Goal: Task Accomplishment & Management: Manage account settings

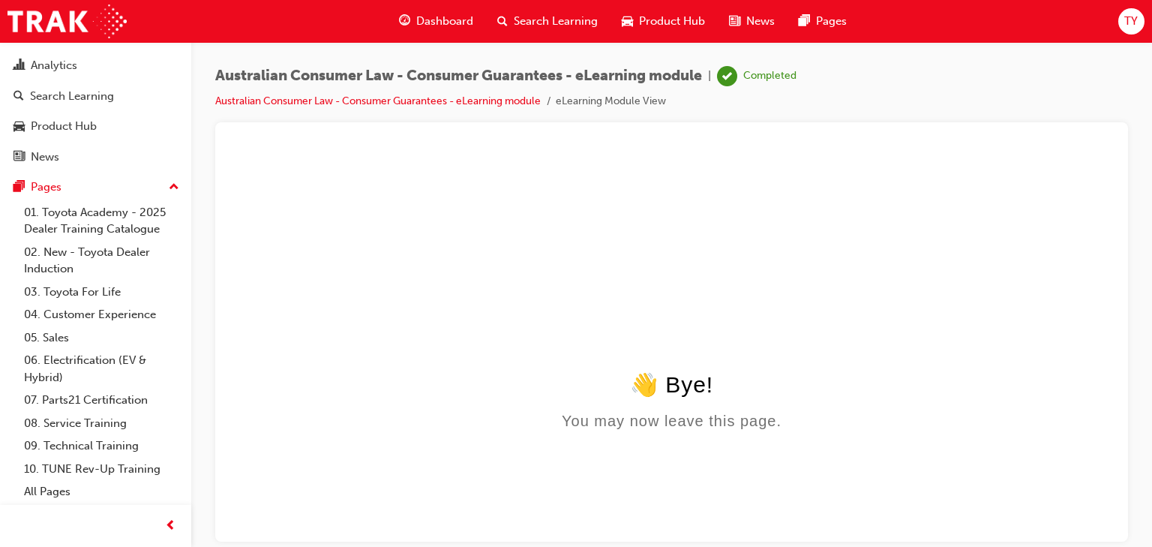
click at [1134, 21] on span "TY" at bounding box center [1130, 21] width 13 height 17
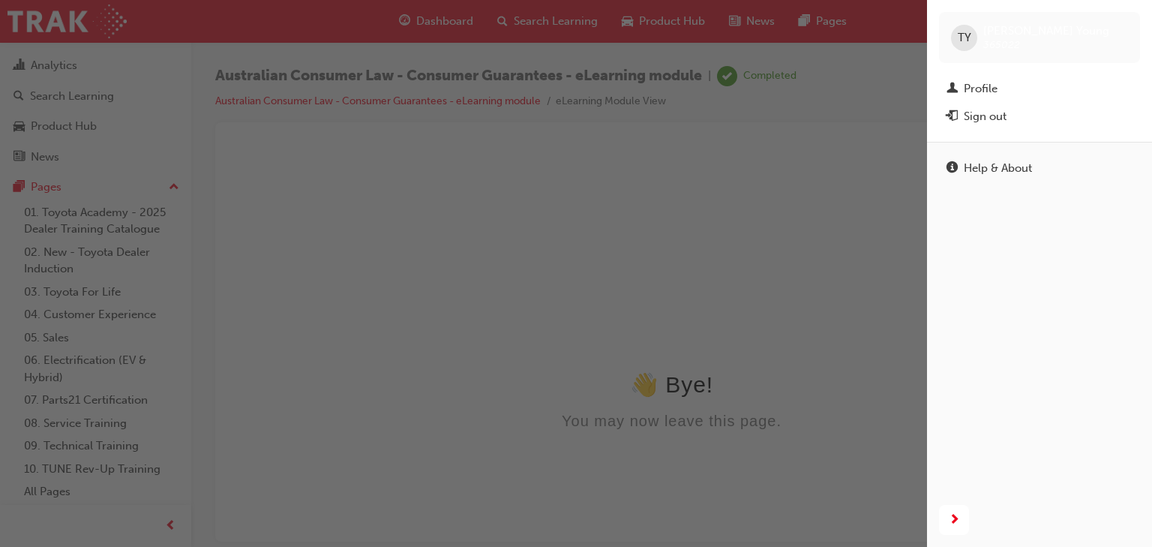
click at [972, 120] on div "Sign out" at bounding box center [984, 116] width 43 height 17
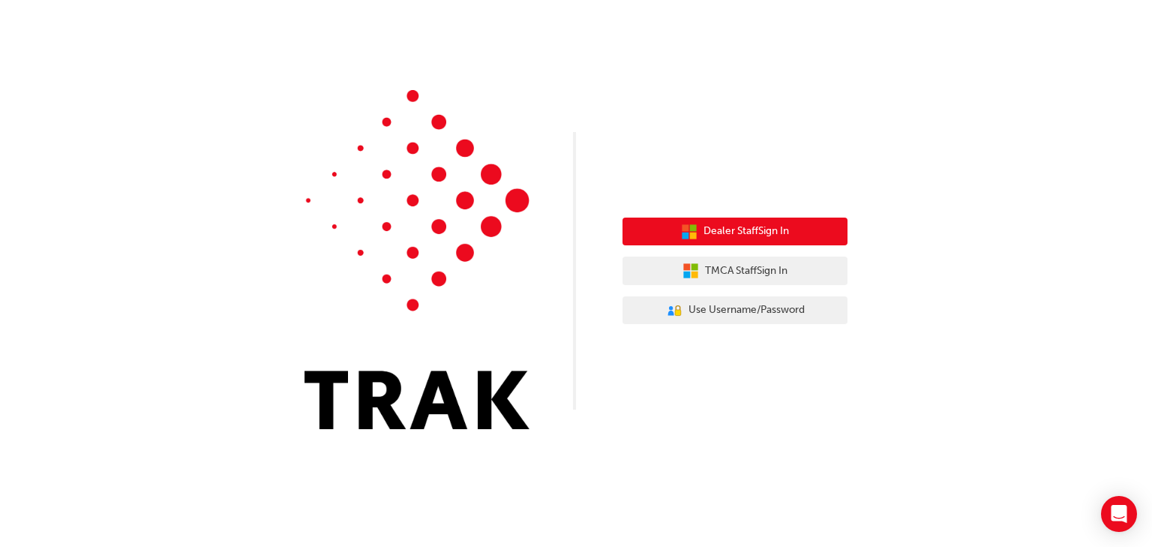
click at [771, 234] on span "Dealer Staff Sign In" at bounding box center [745, 231] width 85 height 17
